Goal: Task Accomplishment & Management: Complete application form

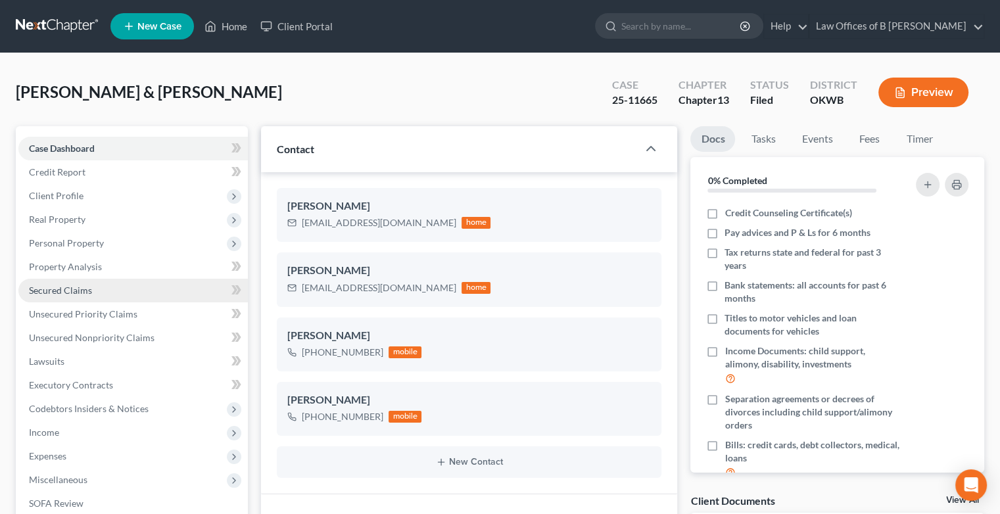
click at [76, 290] on span "Secured Claims" at bounding box center [60, 290] width 63 height 11
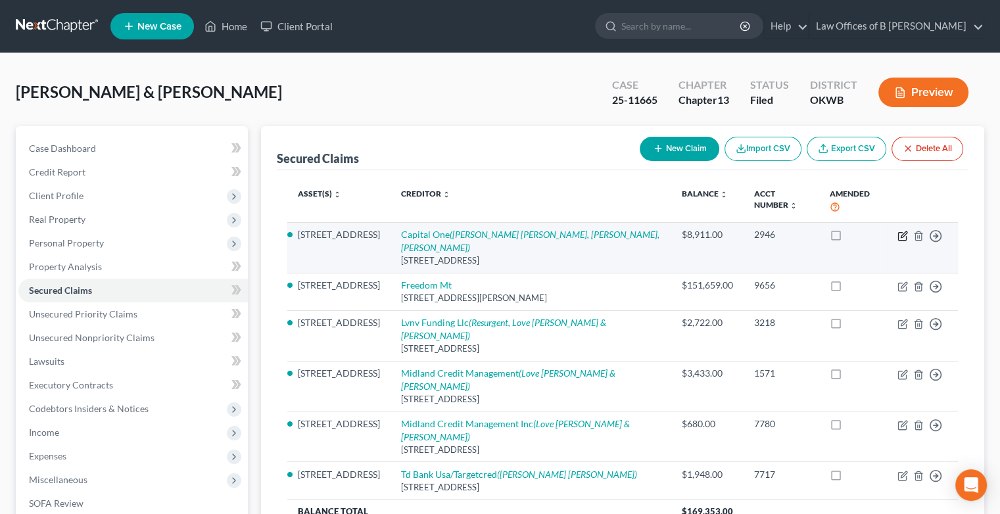
click at [902, 234] on icon "button" at bounding box center [904, 234] width 6 height 6
select select "48"
select select "3"
select select "1"
select select "0"
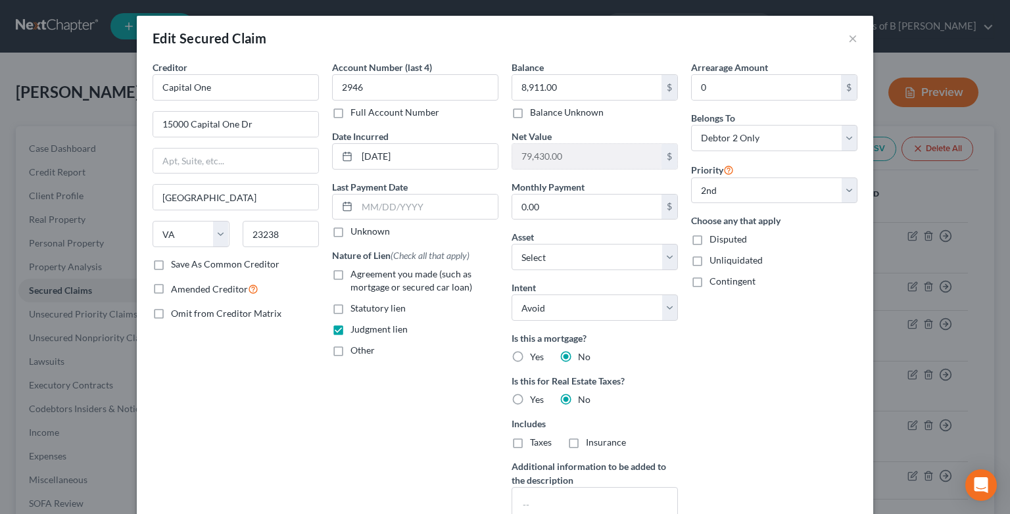
click at [709, 236] on label "Disputed" at bounding box center [727, 239] width 37 height 13
click at [715, 236] on input "Disputed" at bounding box center [719, 237] width 9 height 9
checkbox input "true"
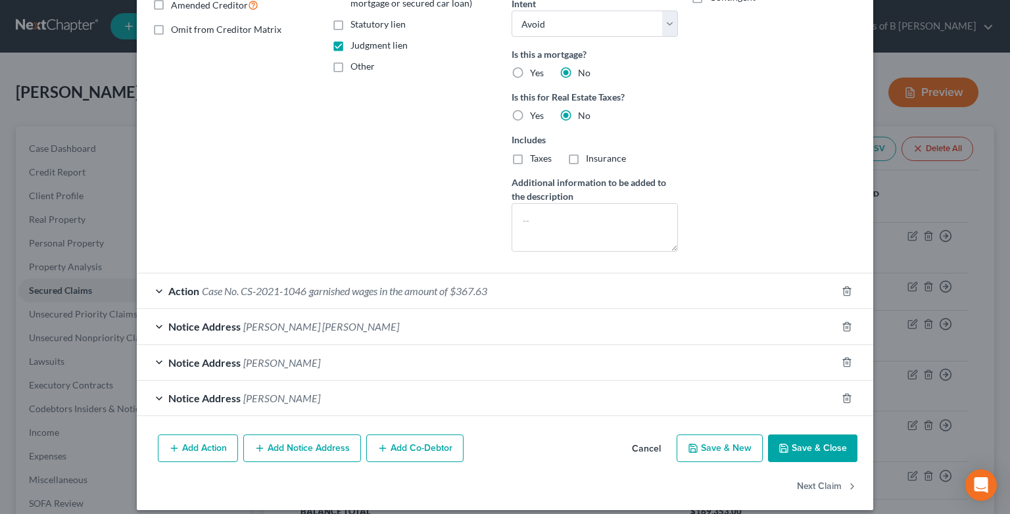
scroll to position [293, 0]
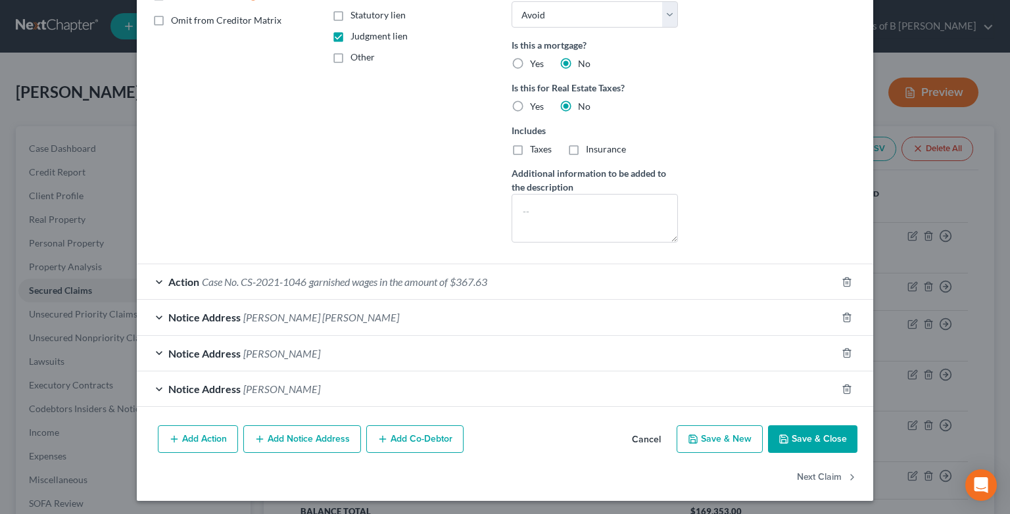
click at [796, 442] on button "Save & Close" at bounding box center [812, 439] width 89 height 28
select select "1"
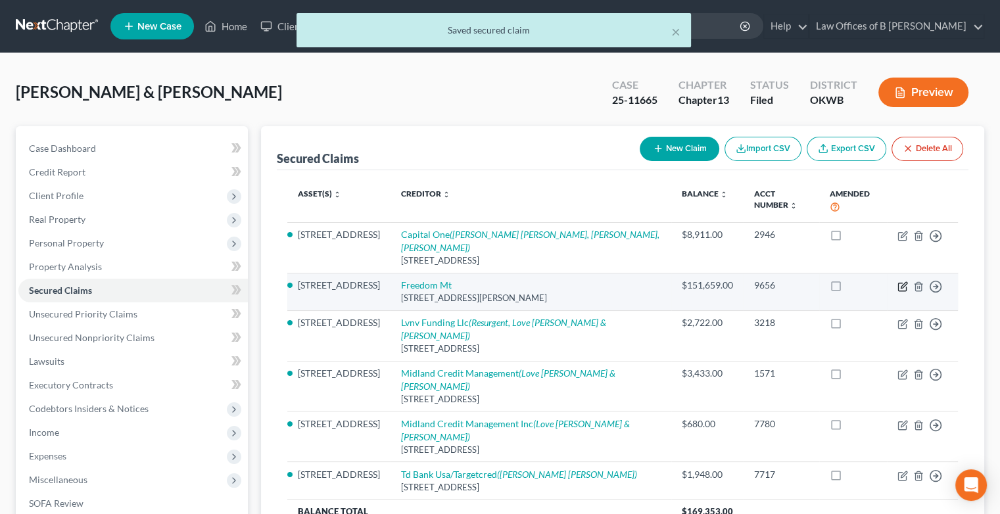
click at [901, 288] on icon "button" at bounding box center [902, 286] width 11 height 11
select select "15"
select select "3"
select select "4"
select select "2"
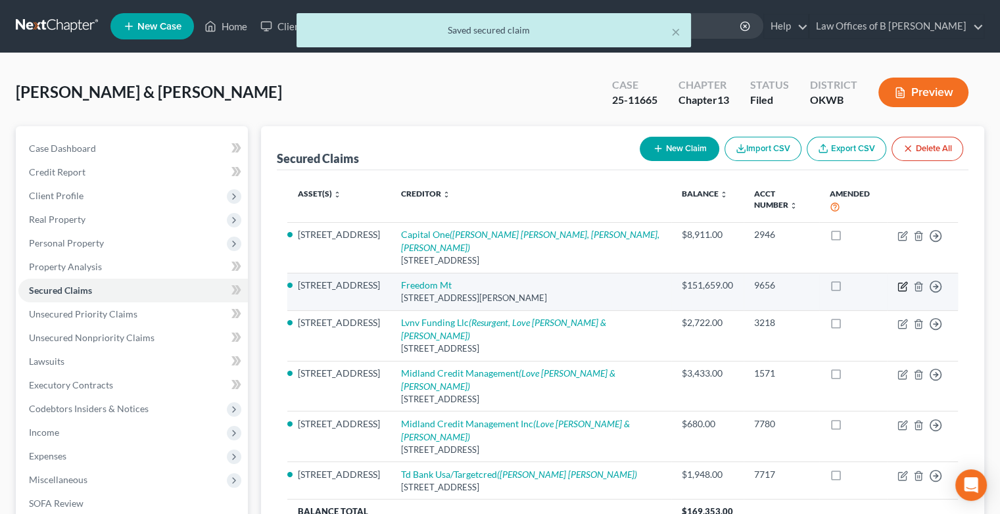
select select "0"
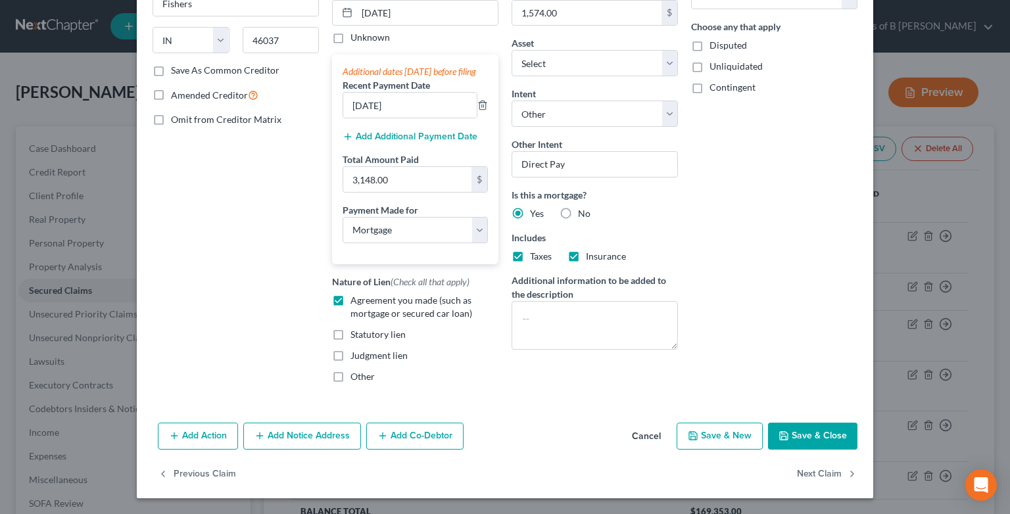
scroll to position [0, 0]
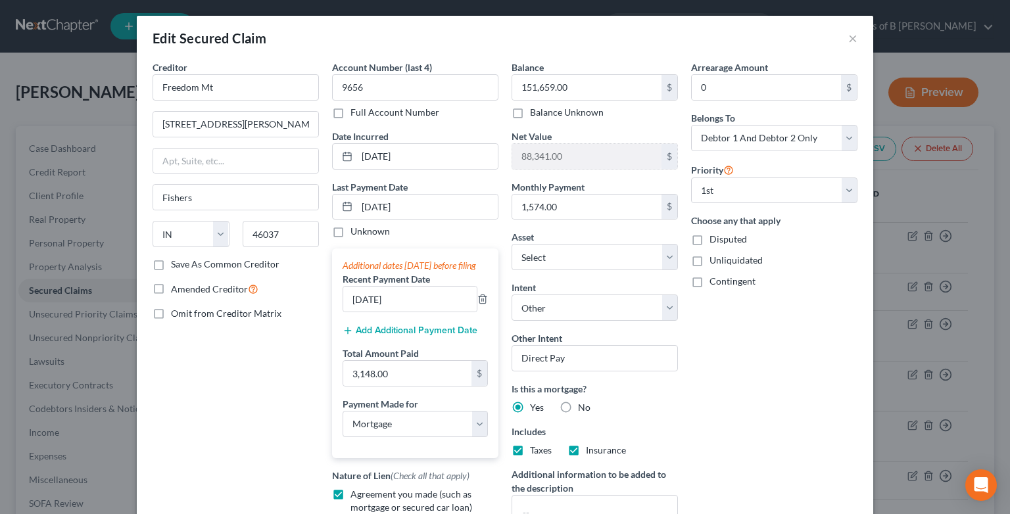
click at [709, 238] on label "Disputed" at bounding box center [727, 239] width 37 height 13
click at [715, 238] on input "Disputed" at bounding box center [719, 237] width 9 height 9
checkbox input "true"
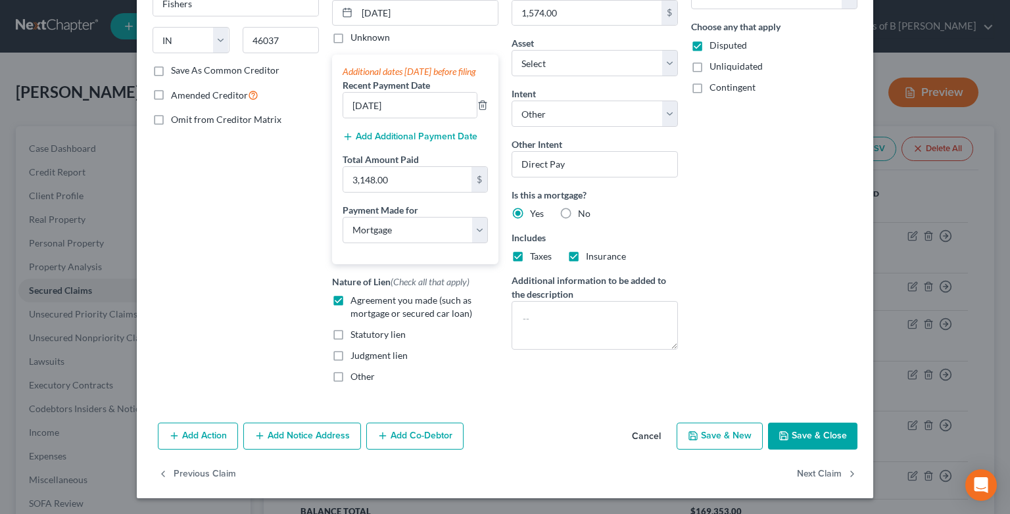
click at [806, 441] on button "Save & Close" at bounding box center [812, 437] width 89 height 28
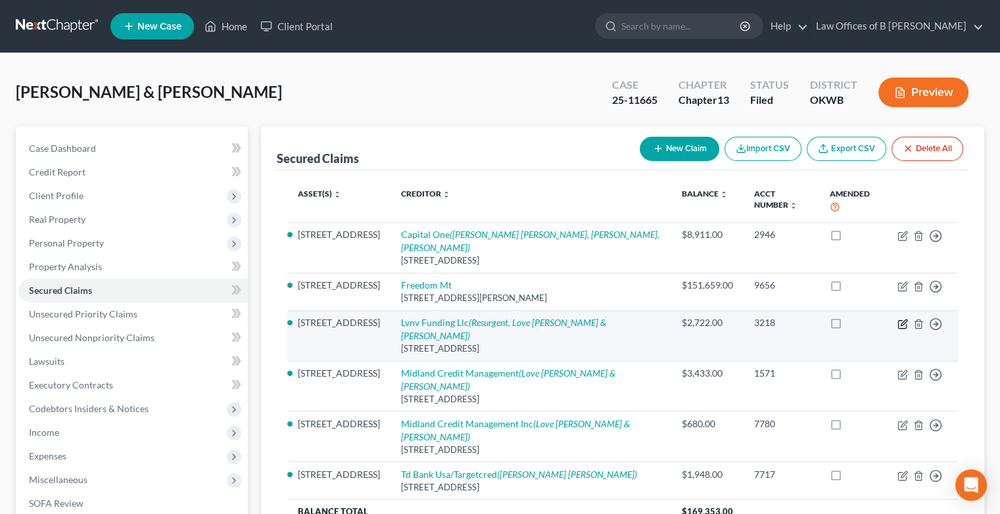
click at [903, 325] on icon "button" at bounding box center [904, 323] width 6 height 6
select select "42"
select select "3"
select select "0"
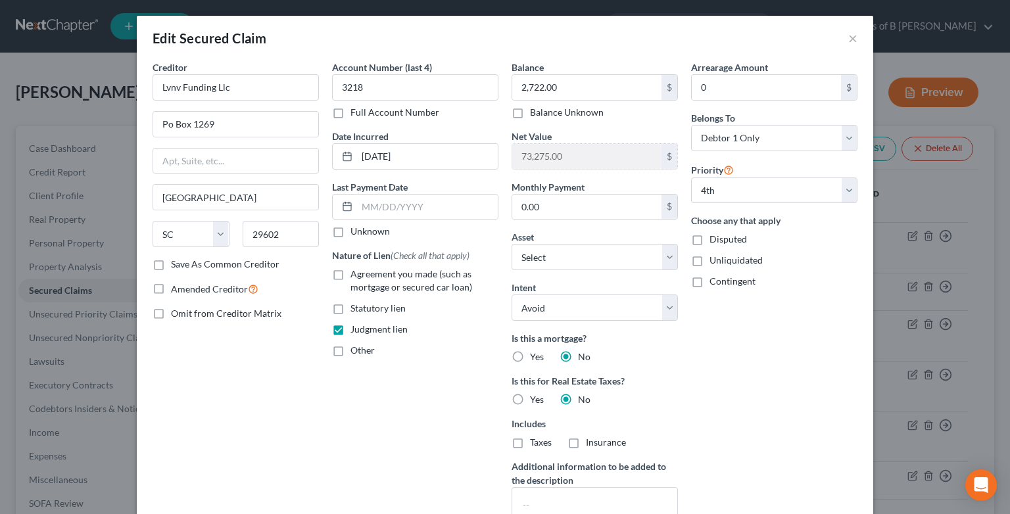
click at [709, 240] on label "Disputed" at bounding box center [727, 239] width 37 height 13
click at [715, 240] on input "Disputed" at bounding box center [719, 237] width 9 height 9
checkbox input "true"
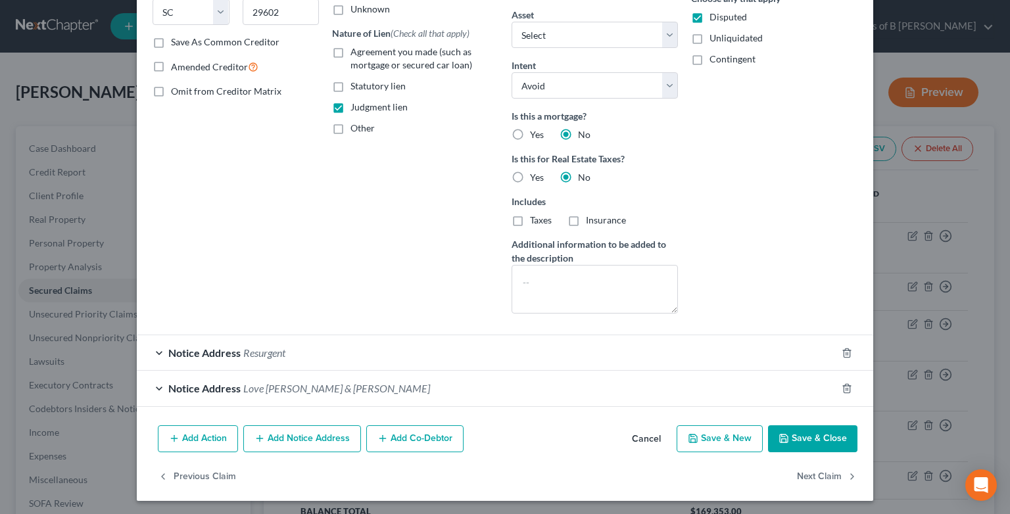
click at [803, 438] on button "Save & Close" at bounding box center [812, 439] width 89 height 28
select select "3"
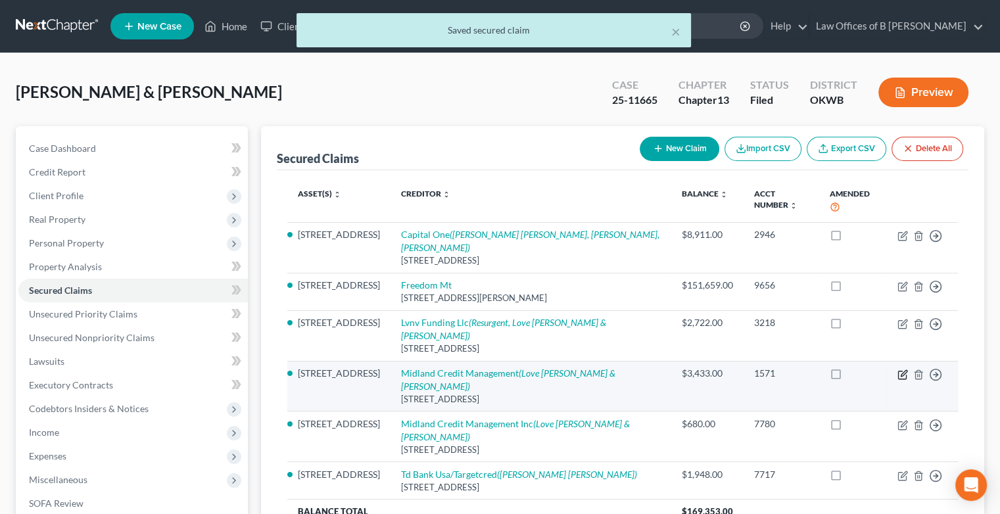
click at [899, 370] on icon "button" at bounding box center [902, 375] width 11 height 11
select select "4"
select select "3"
select select "1"
select select "0"
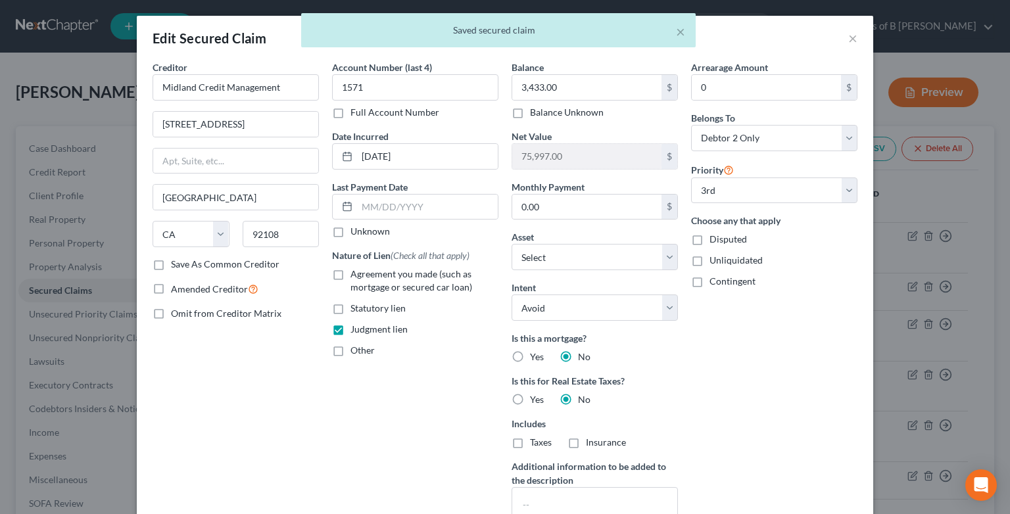
click at [709, 239] on label "Disputed" at bounding box center [727, 239] width 37 height 13
click at [715, 239] on input "Disputed" at bounding box center [719, 237] width 9 height 9
checkbox input "true"
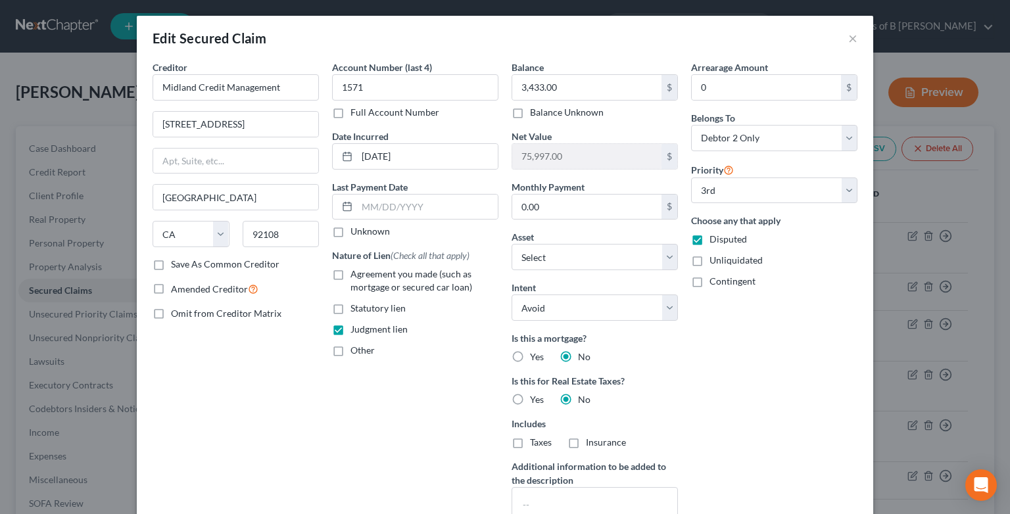
scroll to position [187, 0]
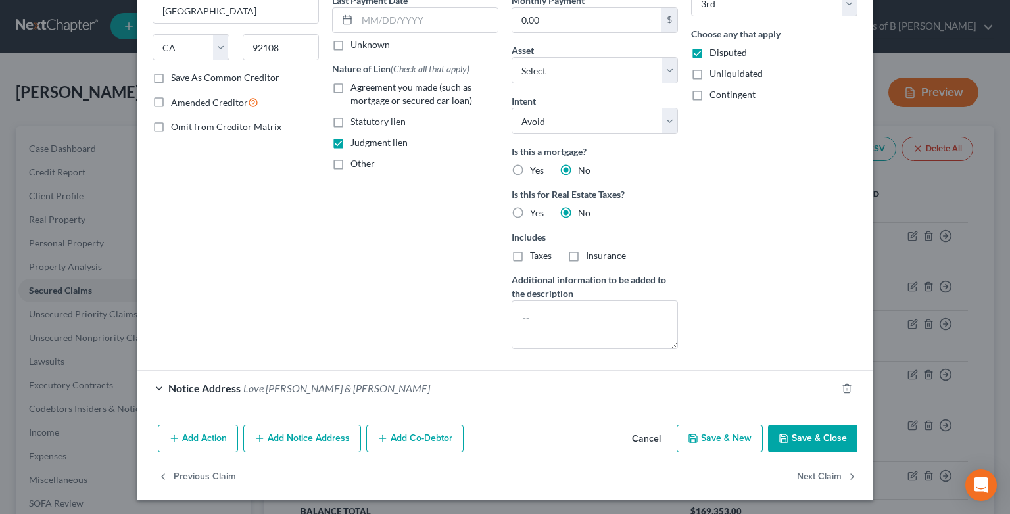
click at [813, 433] on button "Save & Close" at bounding box center [812, 439] width 89 height 28
select select "2"
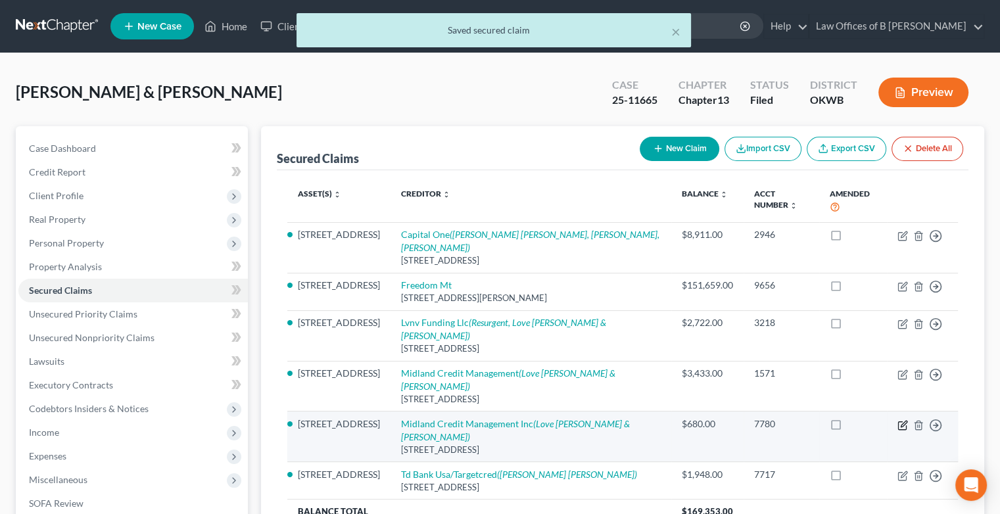
click at [899, 420] on icon "button" at bounding box center [902, 425] width 11 height 11
select select "4"
select select "3"
select select "1"
select select "0"
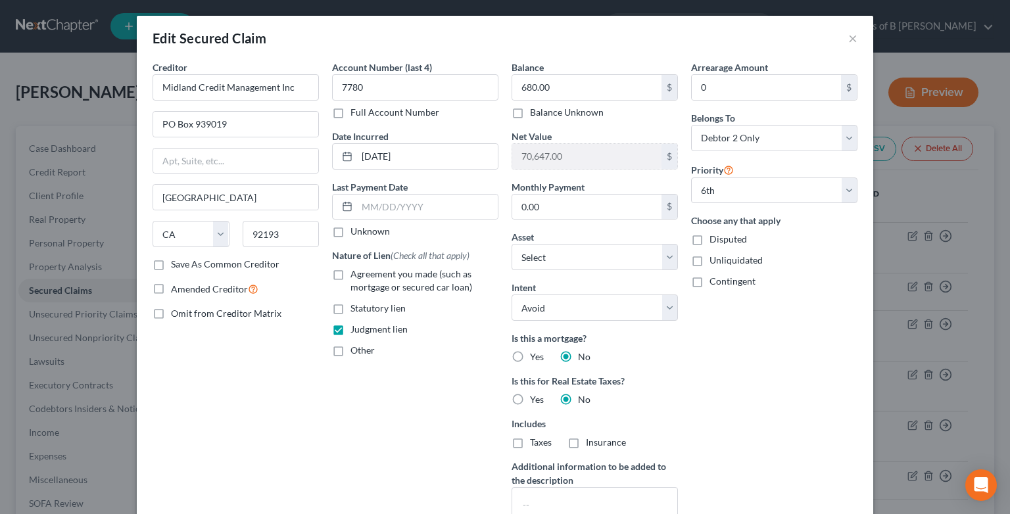
click at [709, 239] on label "Disputed" at bounding box center [727, 239] width 37 height 13
click at [715, 239] on input "Disputed" at bounding box center [719, 237] width 9 height 9
checkbox input "true"
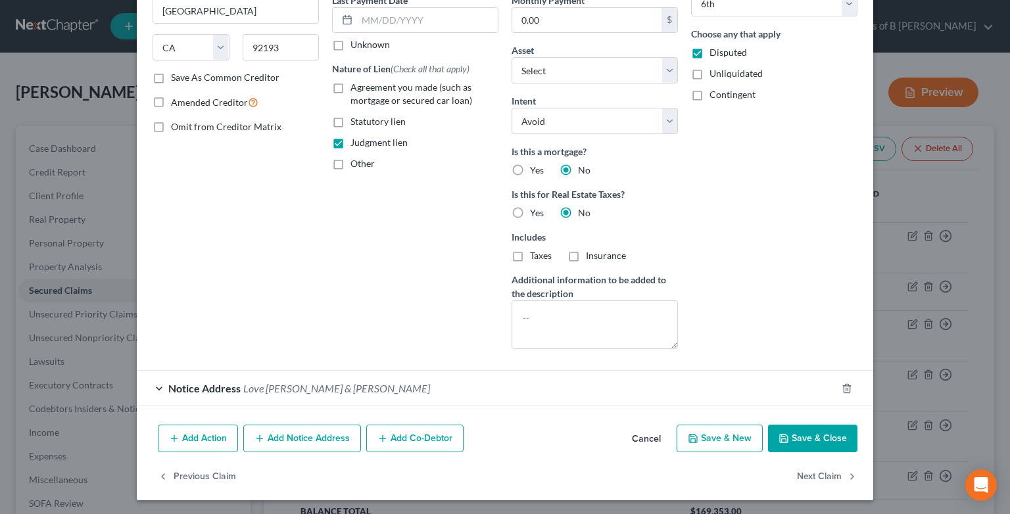
click at [807, 431] on button "Save & Close" at bounding box center [812, 439] width 89 height 28
select select "5"
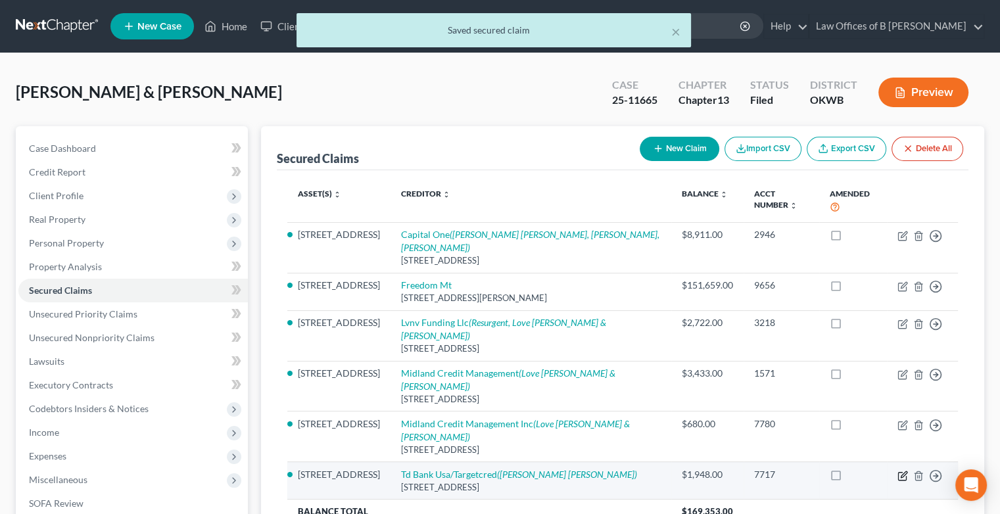
click at [902, 471] on icon "button" at bounding box center [904, 474] width 6 height 6
select select "24"
select select "3"
select select "0"
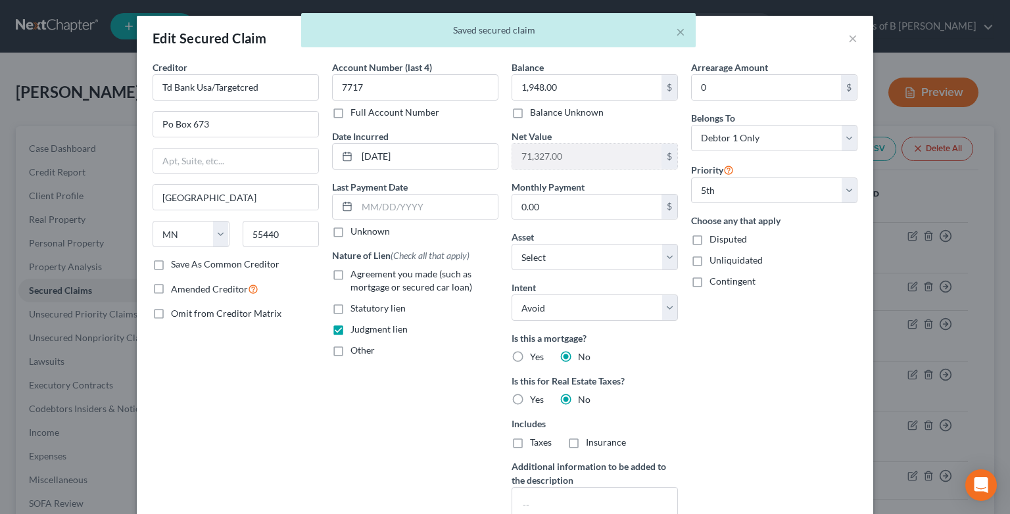
click at [709, 240] on label "Disputed" at bounding box center [727, 239] width 37 height 13
click at [715, 240] on input "Disputed" at bounding box center [719, 237] width 9 height 9
checkbox input "true"
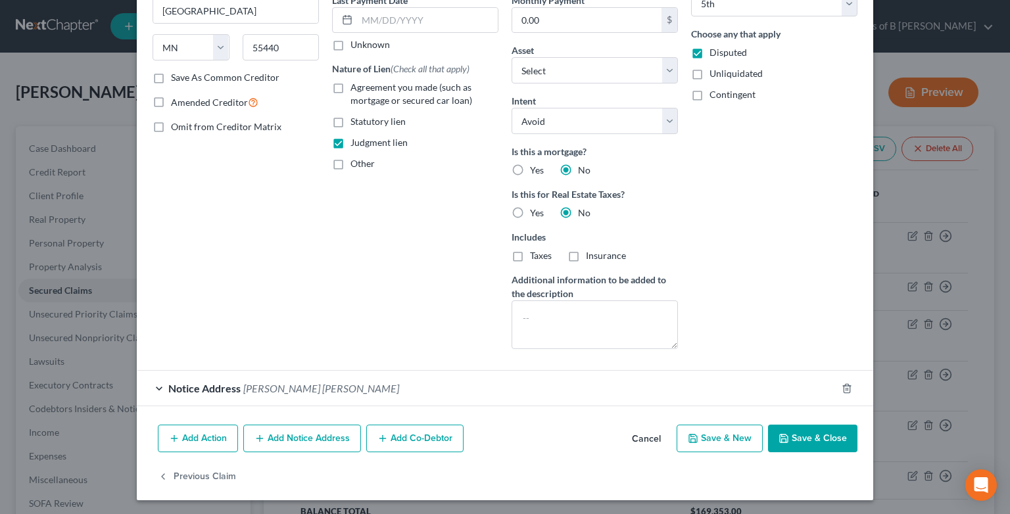
click at [821, 443] on button "Save & Close" at bounding box center [812, 439] width 89 height 28
select select "4"
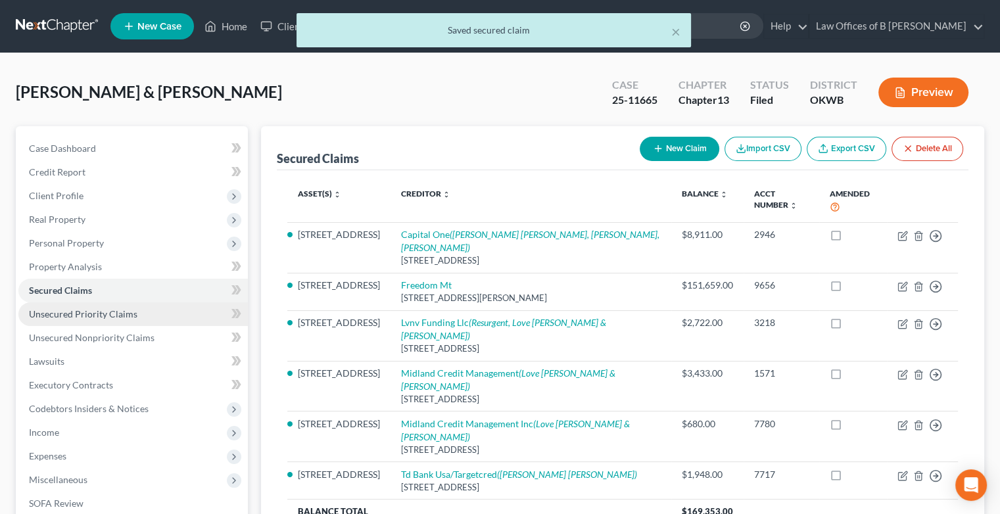
click at [105, 318] on span "Unsecured Priority Claims" at bounding box center [83, 313] width 108 height 11
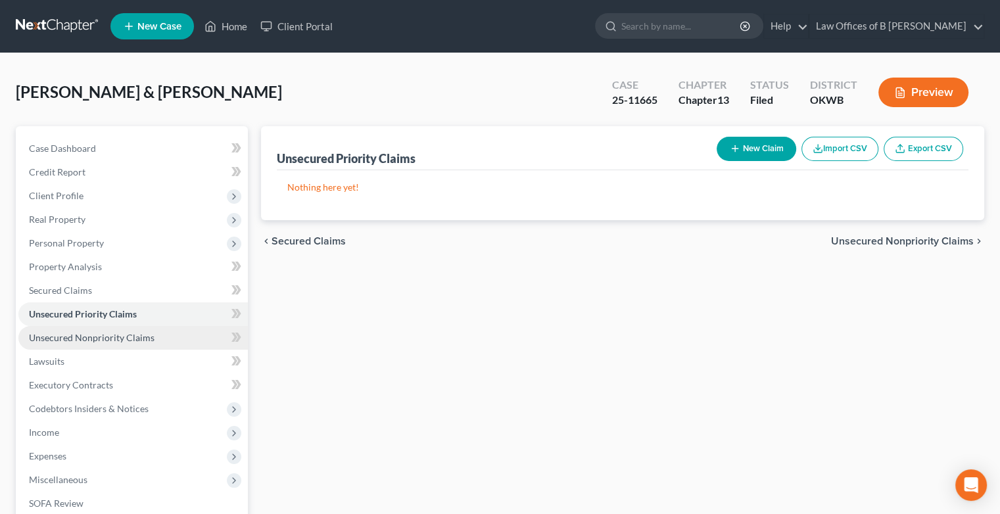
click at [90, 338] on span "Unsecured Nonpriority Claims" at bounding box center [92, 337] width 126 height 11
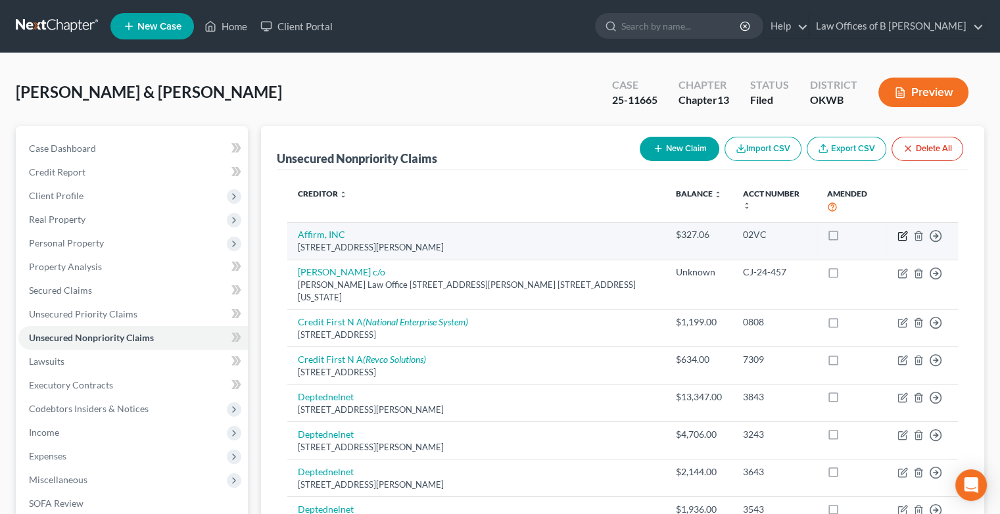
click at [903, 231] on icon "button" at bounding box center [904, 234] width 6 height 6
select select "39"
select select "14"
select select "1"
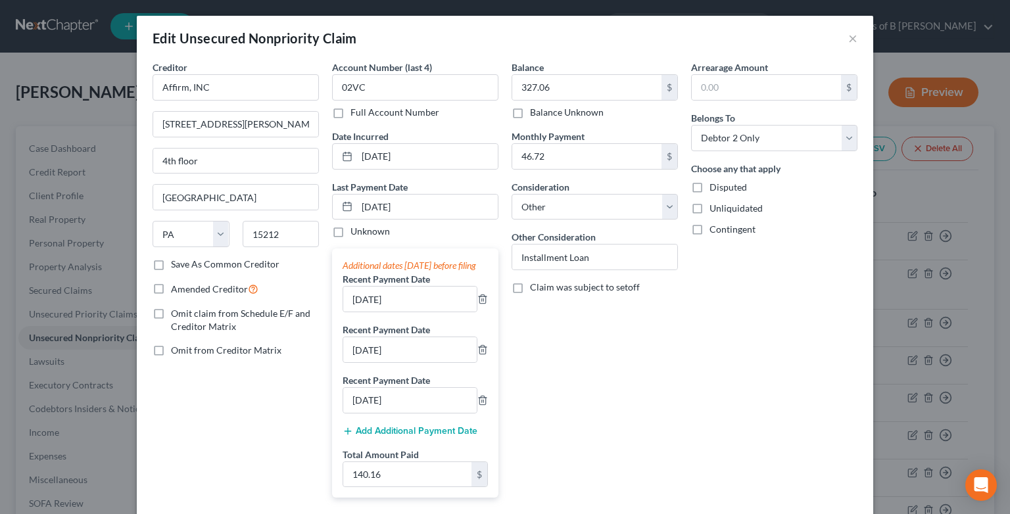
click at [709, 187] on label "Disputed" at bounding box center [727, 187] width 37 height 13
click at [715, 187] on input "Disputed" at bounding box center [719, 185] width 9 height 9
checkbox input "true"
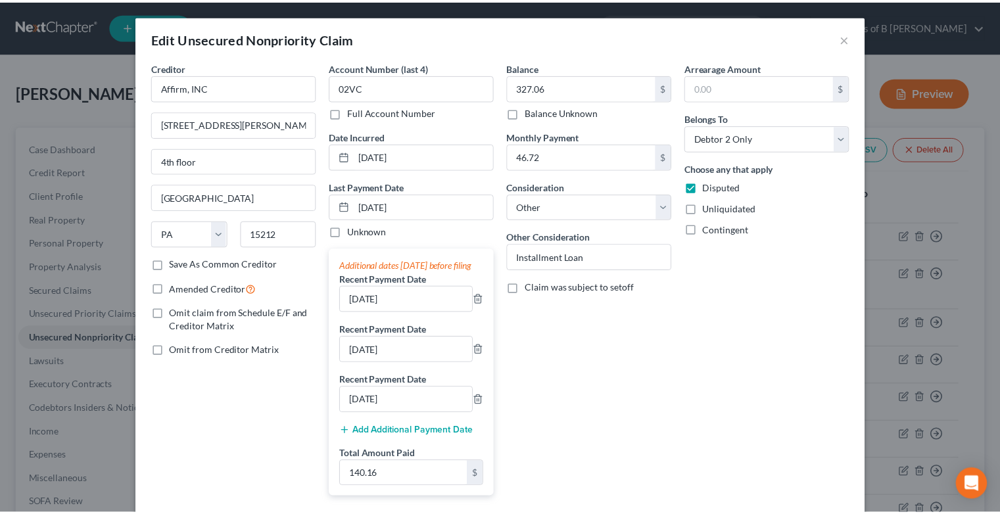
scroll to position [126, 0]
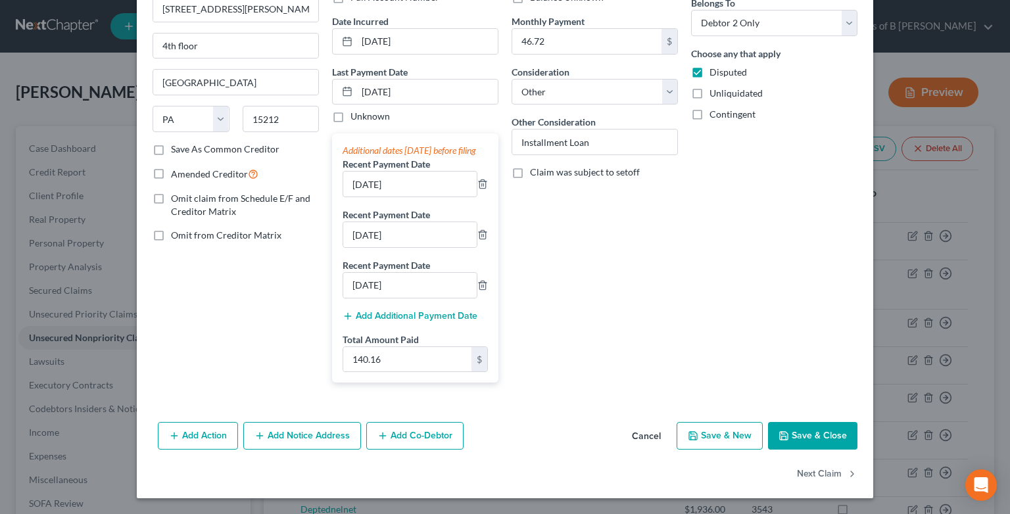
click at [811, 442] on button "Save & Close" at bounding box center [812, 436] width 89 height 28
type input "0"
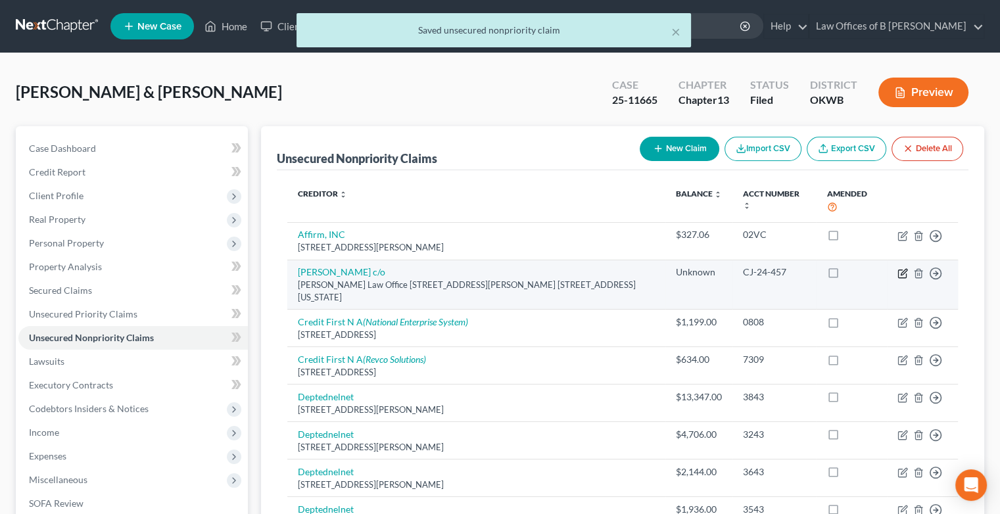
click at [901, 269] on icon "button" at bounding box center [904, 272] width 6 height 6
select select "37"
select select "14"
select select "0"
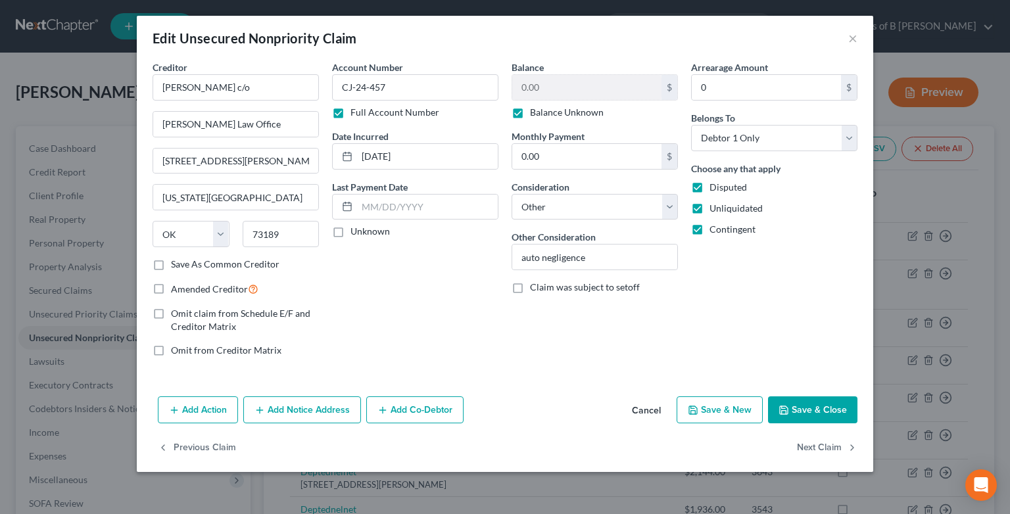
click at [832, 405] on button "Save & Close" at bounding box center [812, 410] width 89 height 28
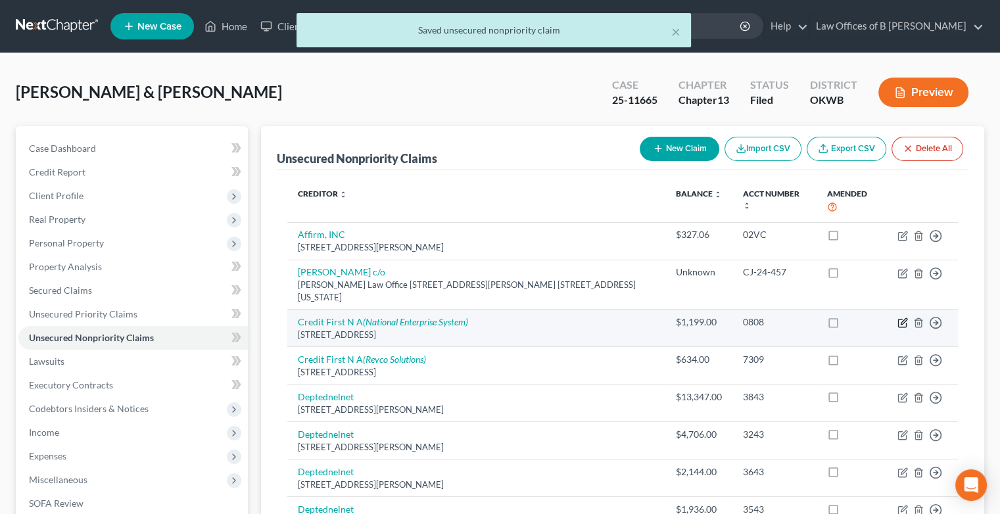
click at [901, 319] on icon "button" at bounding box center [904, 322] width 6 height 6
select select "36"
select select "2"
select select "1"
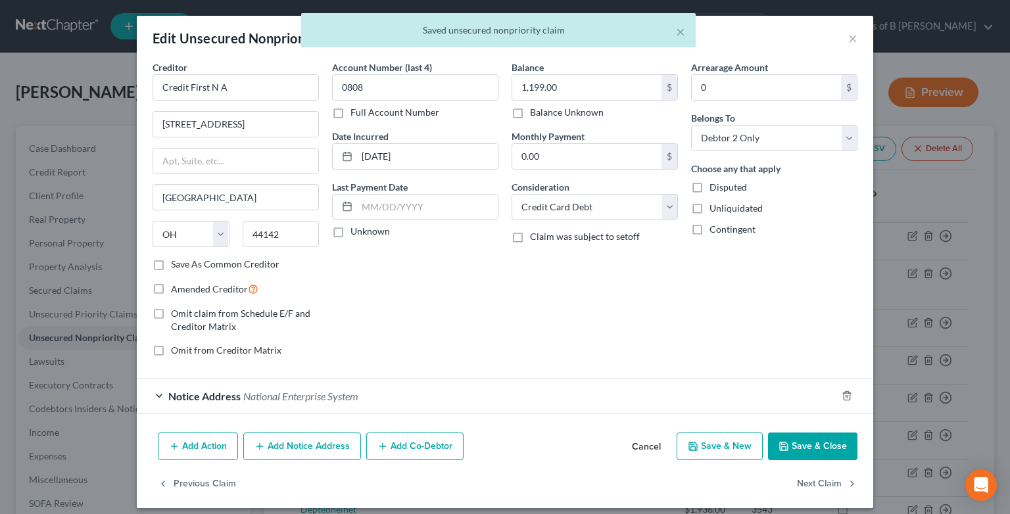
click at [709, 181] on label "Disputed" at bounding box center [727, 187] width 37 height 13
click at [715, 181] on input "Disputed" at bounding box center [719, 185] width 9 height 9
checkbox input "true"
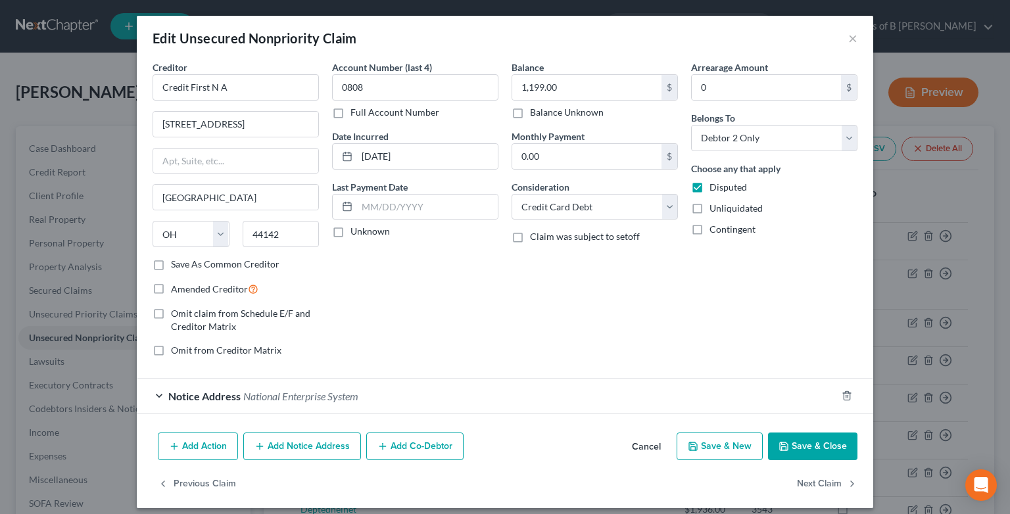
click at [806, 433] on button "Save & Close" at bounding box center [812, 447] width 89 height 28
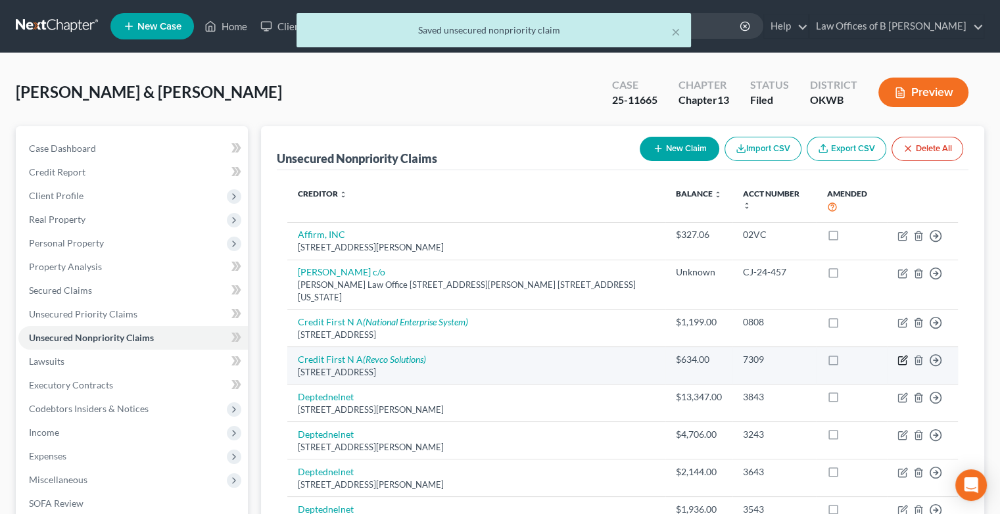
click at [903, 356] on icon "button" at bounding box center [904, 359] width 6 height 6
select select "36"
select select "2"
select select "0"
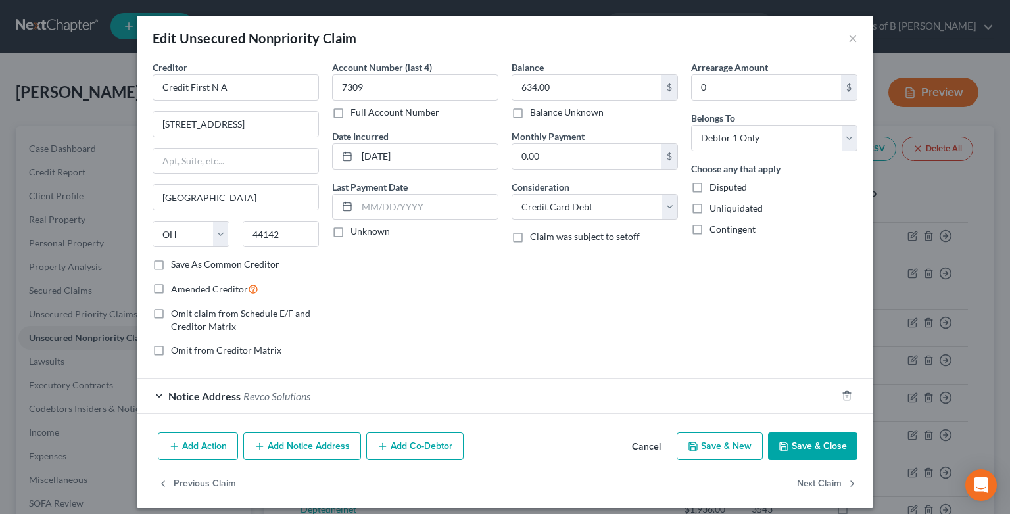
click at [709, 185] on label "Disputed" at bounding box center [727, 187] width 37 height 13
click at [715, 185] on input "Disputed" at bounding box center [719, 185] width 9 height 9
checkbox input "true"
click at [828, 441] on button "Save & Close" at bounding box center [812, 447] width 89 height 28
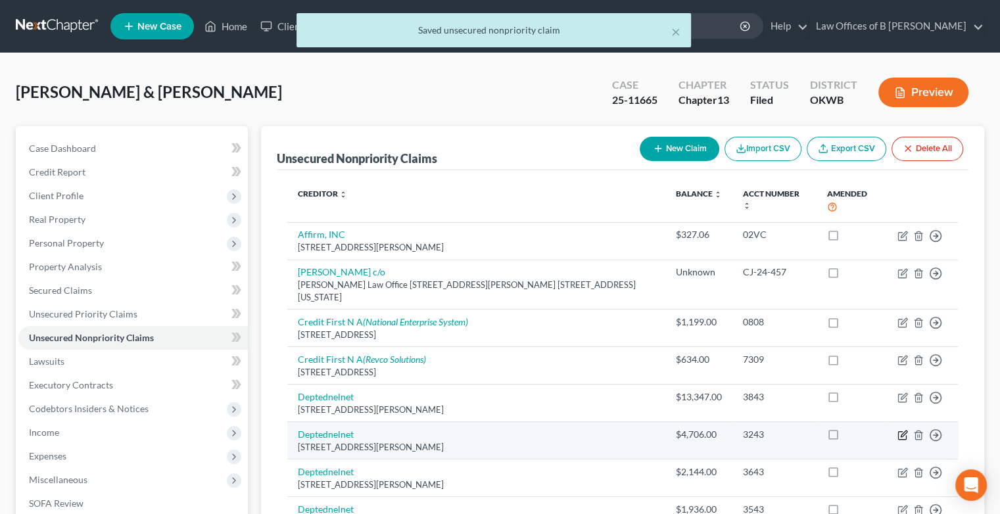
click at [903, 430] on icon "button" at bounding box center [902, 435] width 11 height 11
select select "5"
select select "17"
select select "1"
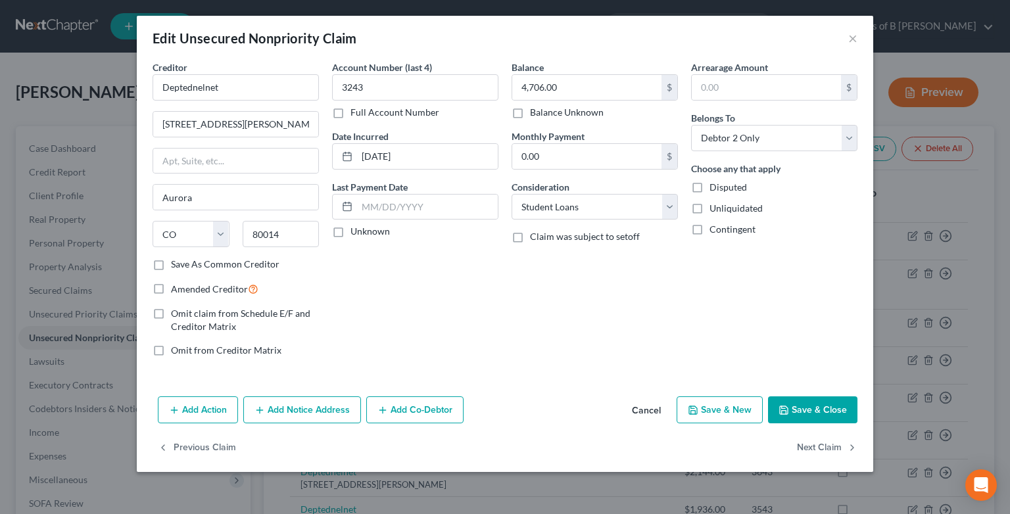
click at [709, 183] on label "Disputed" at bounding box center [727, 187] width 37 height 13
click at [715, 183] on input "Disputed" at bounding box center [719, 185] width 9 height 9
checkbox input "true"
click at [834, 405] on button "Save & Close" at bounding box center [812, 410] width 89 height 28
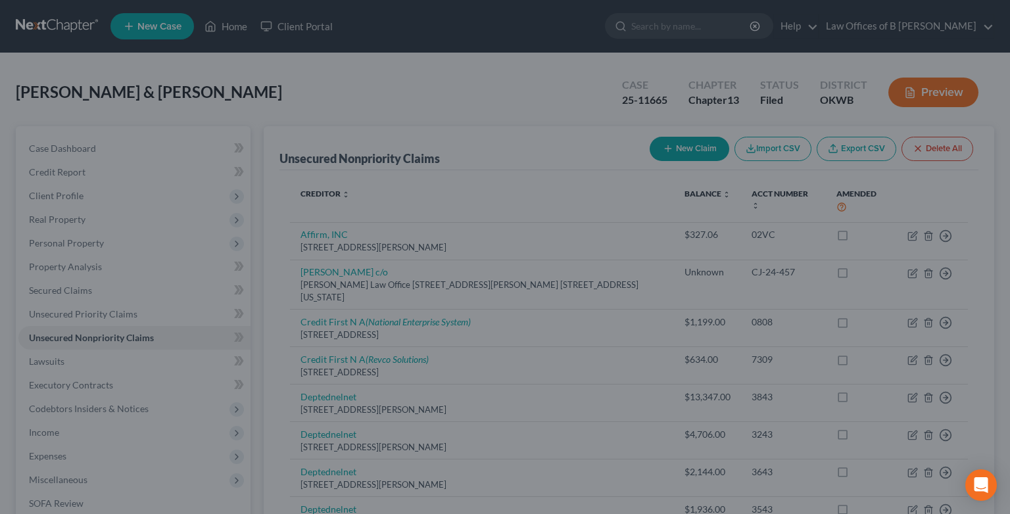
type input "0"
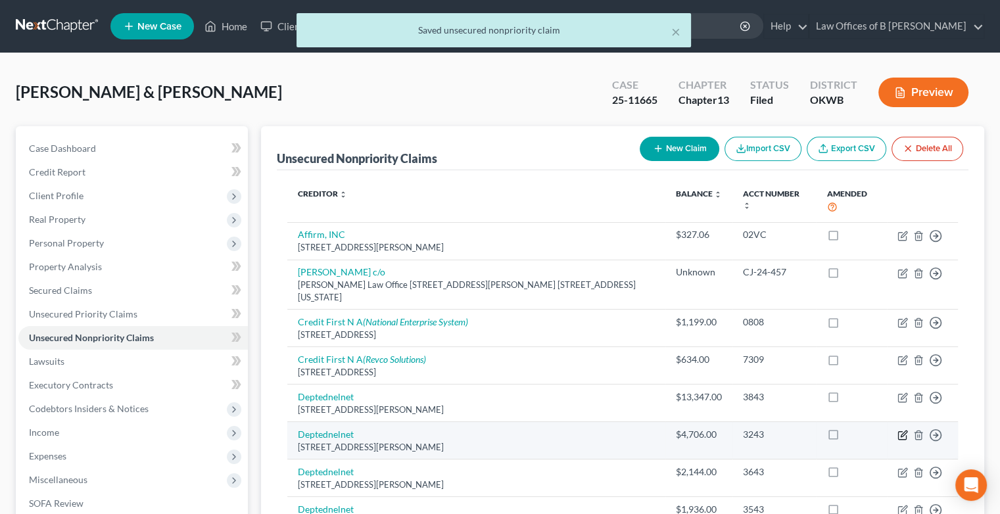
click at [899, 430] on icon "button" at bounding box center [902, 435] width 11 height 11
select select "5"
select select "17"
select select "1"
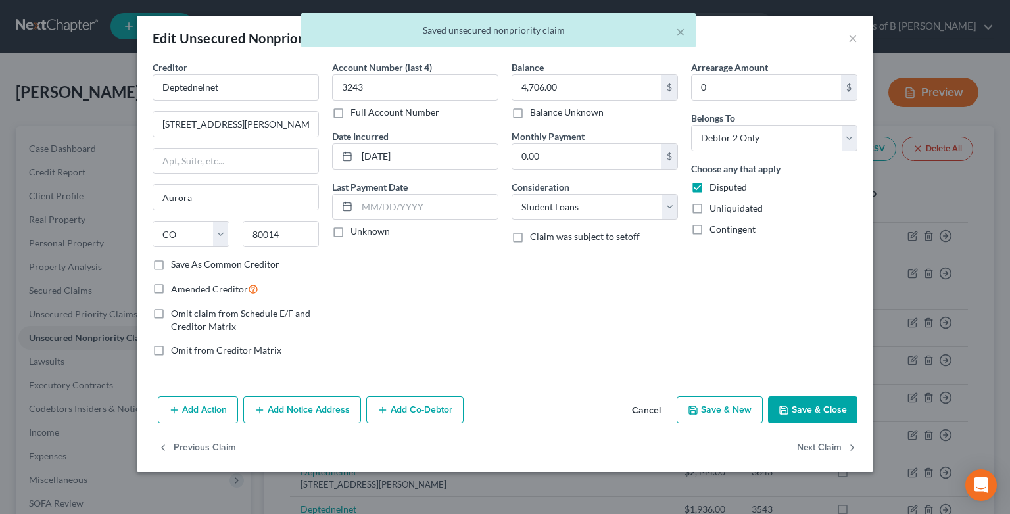
click at [819, 405] on button "Save & Close" at bounding box center [812, 410] width 89 height 28
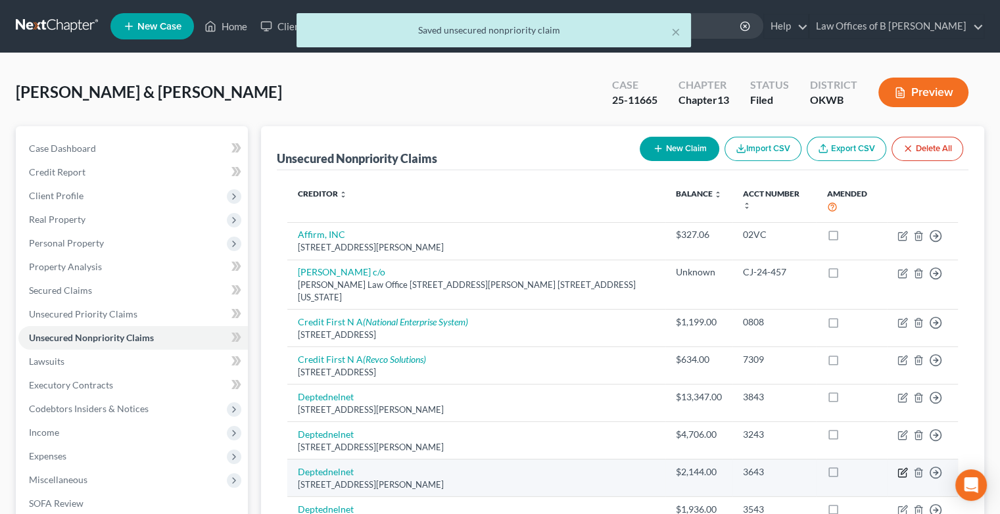
click at [903, 467] on icon "button" at bounding box center [902, 472] width 11 height 11
select select "5"
select select "17"
select select "1"
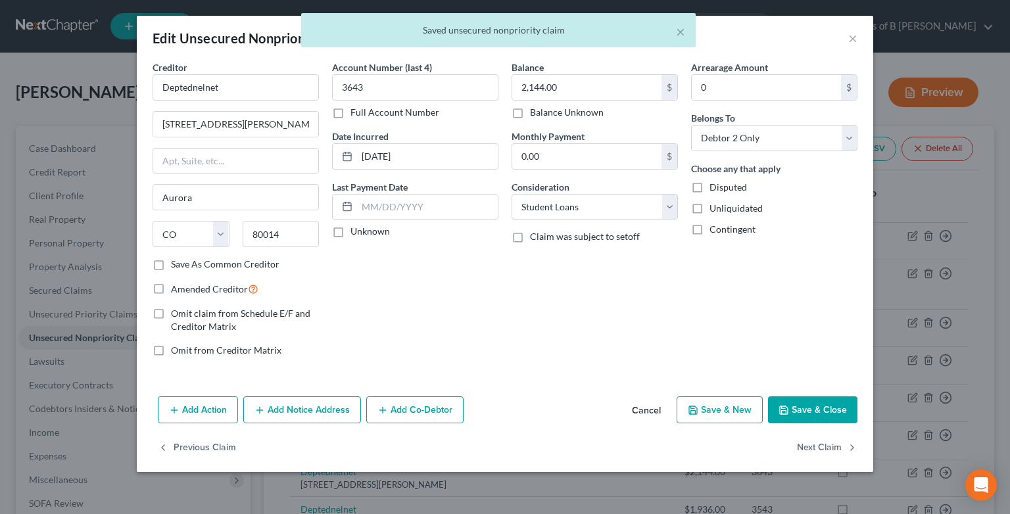
click at [709, 184] on label "Disputed" at bounding box center [727, 187] width 37 height 13
click at [715, 184] on input "Disputed" at bounding box center [719, 185] width 9 height 9
checkbox input "true"
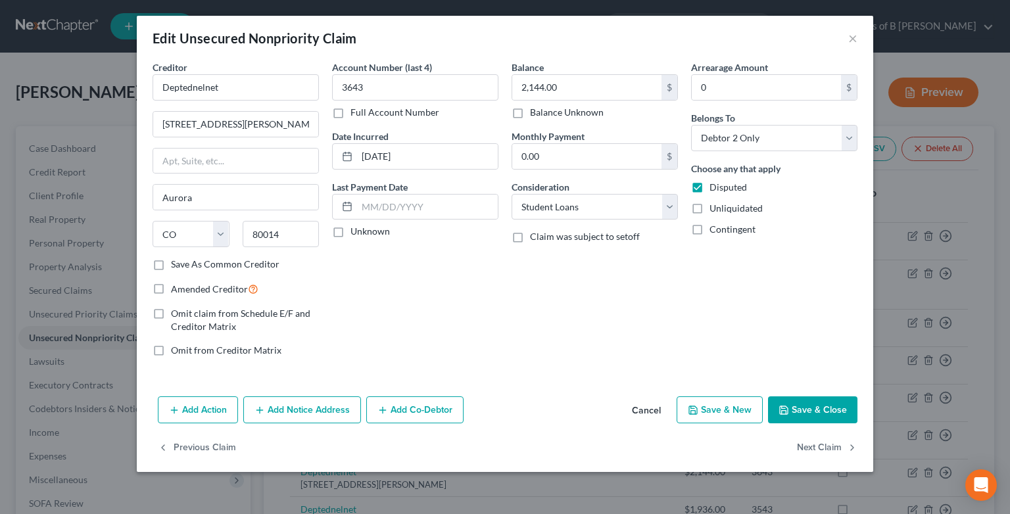
click at [825, 406] on button "Save & Close" at bounding box center [812, 410] width 89 height 28
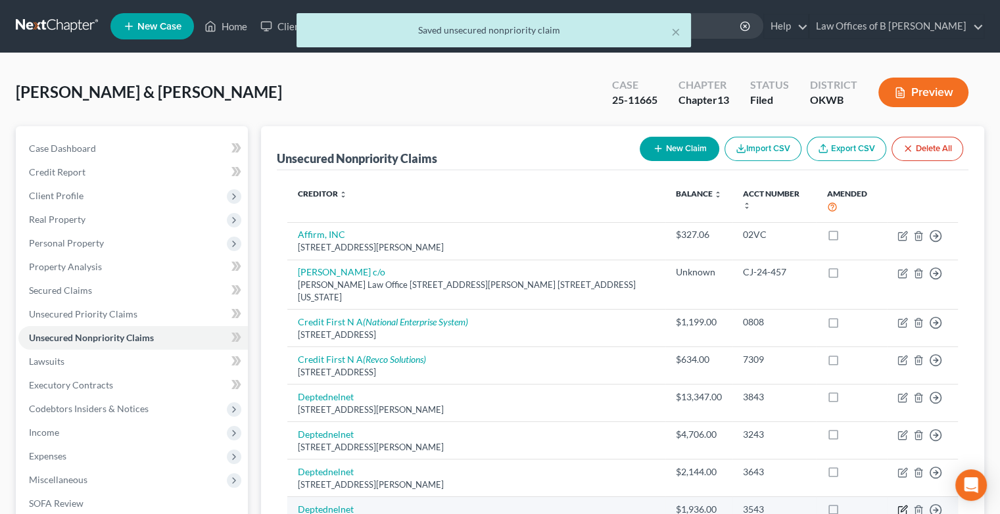
click at [901, 505] on icon "button" at bounding box center [902, 510] width 11 height 11
select select "5"
select select "17"
select select "1"
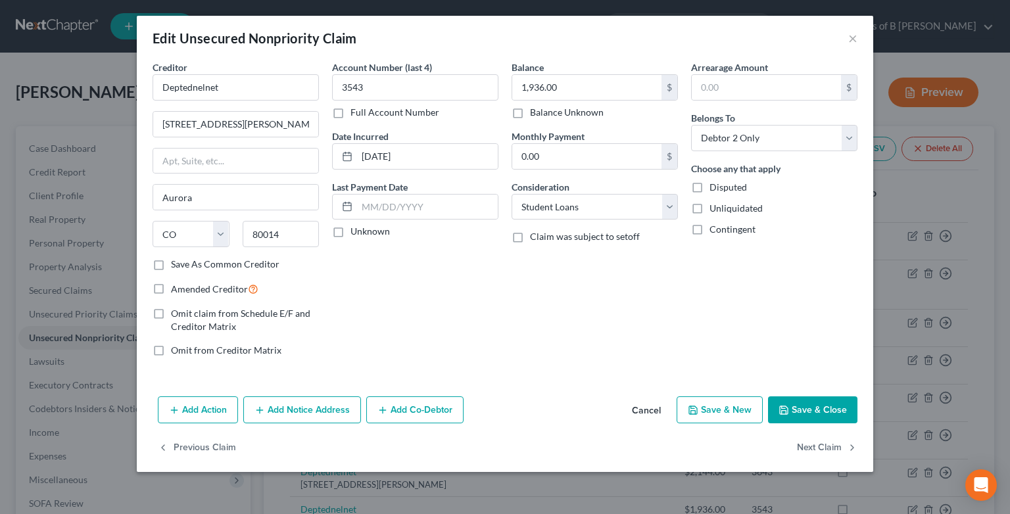
click at [709, 182] on label "Disputed" at bounding box center [727, 187] width 37 height 13
click at [715, 182] on input "Disputed" at bounding box center [719, 185] width 9 height 9
checkbox input "true"
click at [813, 408] on button "Save & Close" at bounding box center [812, 410] width 89 height 28
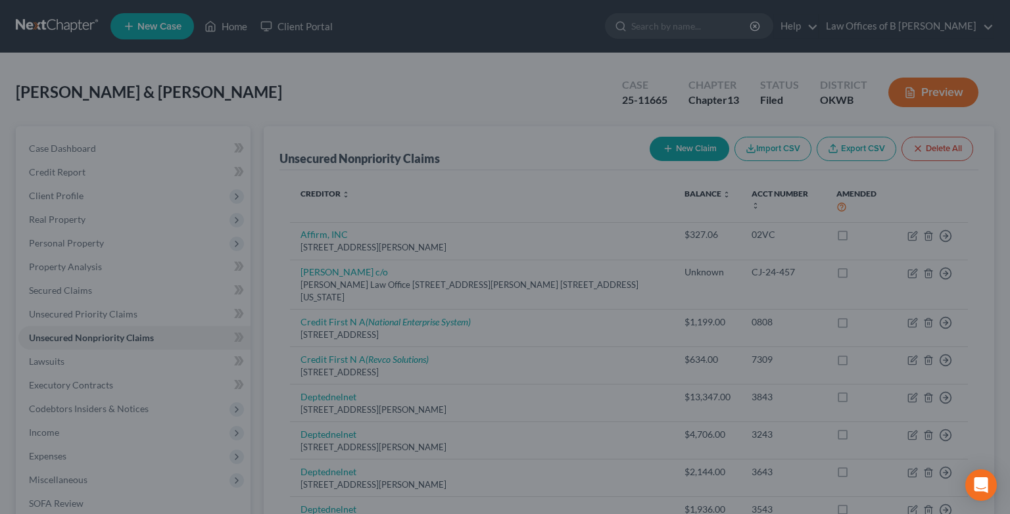
type input "0"
